Goal: Information Seeking & Learning: Learn about a topic

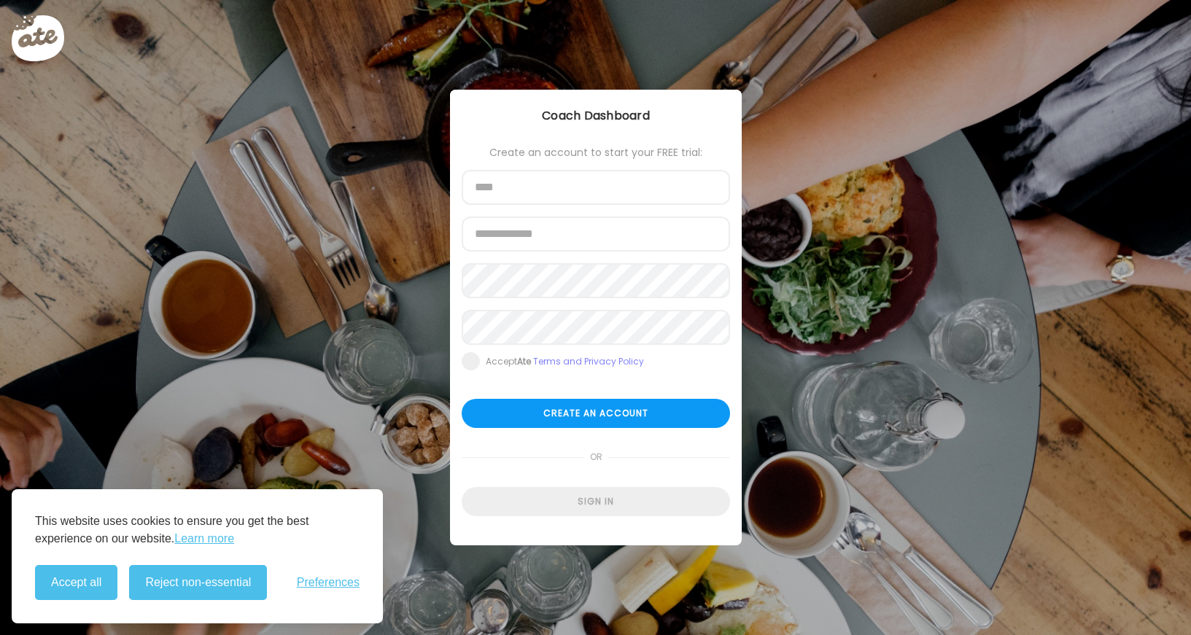
click at [308, 371] on div "Ate Coach Dashboard Wahoo! It’s official Take a moment to set up your Coach Pro…" at bounding box center [595, 317] width 1191 height 635
click at [346, 582] on span "Preferences" at bounding box center [328, 582] width 63 height 13
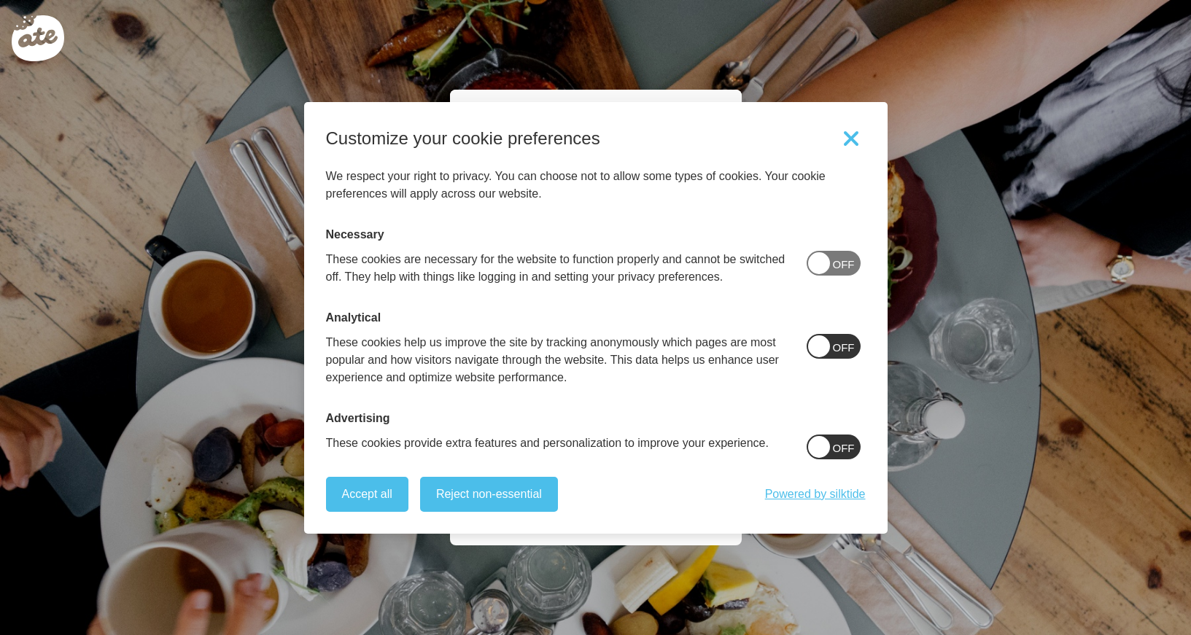
click at [830, 265] on span at bounding box center [819, 263] width 22 height 22
click at [515, 493] on button "Reject non-essential" at bounding box center [489, 494] width 138 height 35
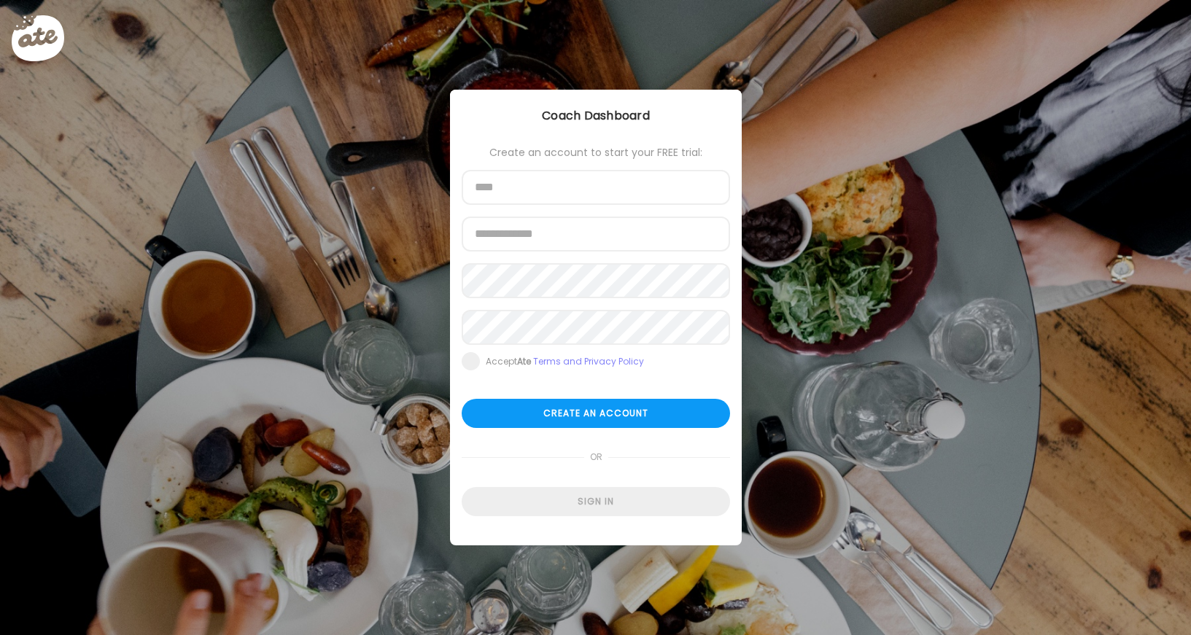
click at [295, 225] on div "Ate Coach Dashboard Wahoo! It’s official Take a moment to set up your Coach Pro…" at bounding box center [595, 317] width 1191 height 635
click at [29, 32] on div at bounding box center [50, 50] width 76 height 76
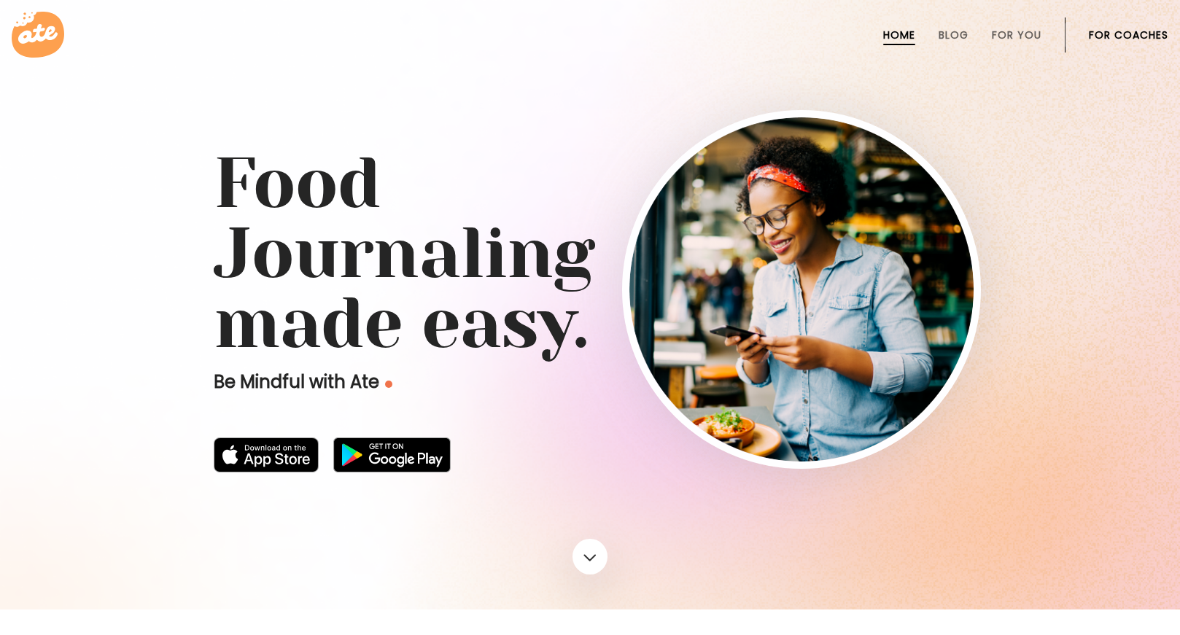
click at [1103, 33] on link "For Coaches" at bounding box center [1128, 35] width 79 height 12
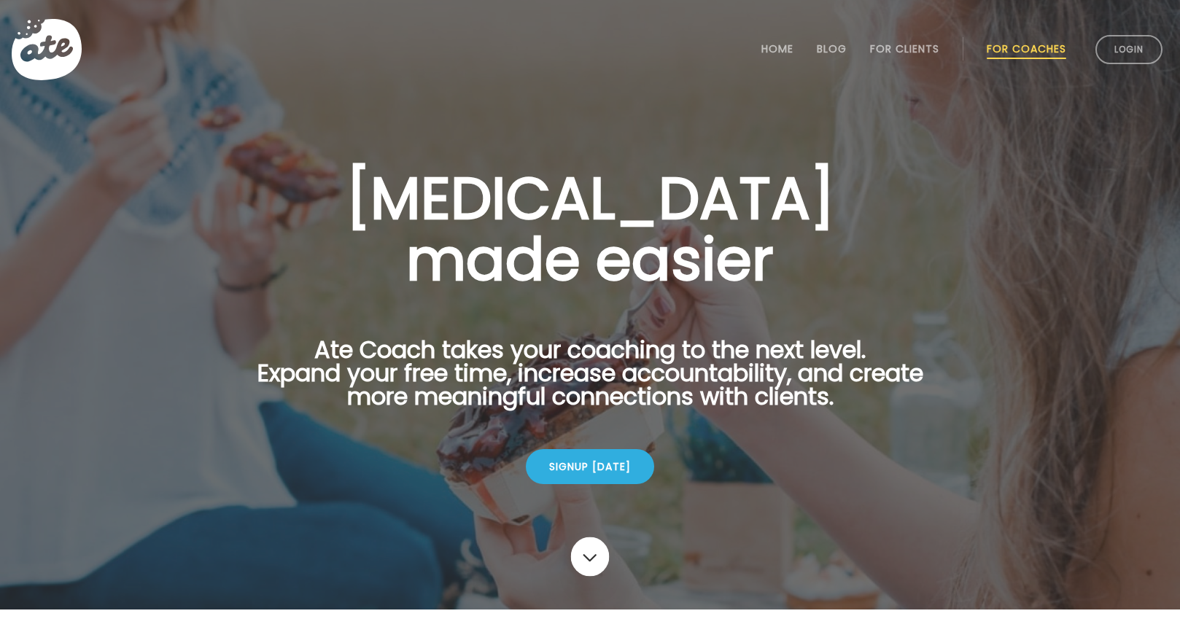
click at [578, 562] on link at bounding box center [590, 556] width 39 height 39
